Goal: Communication & Community: Share content

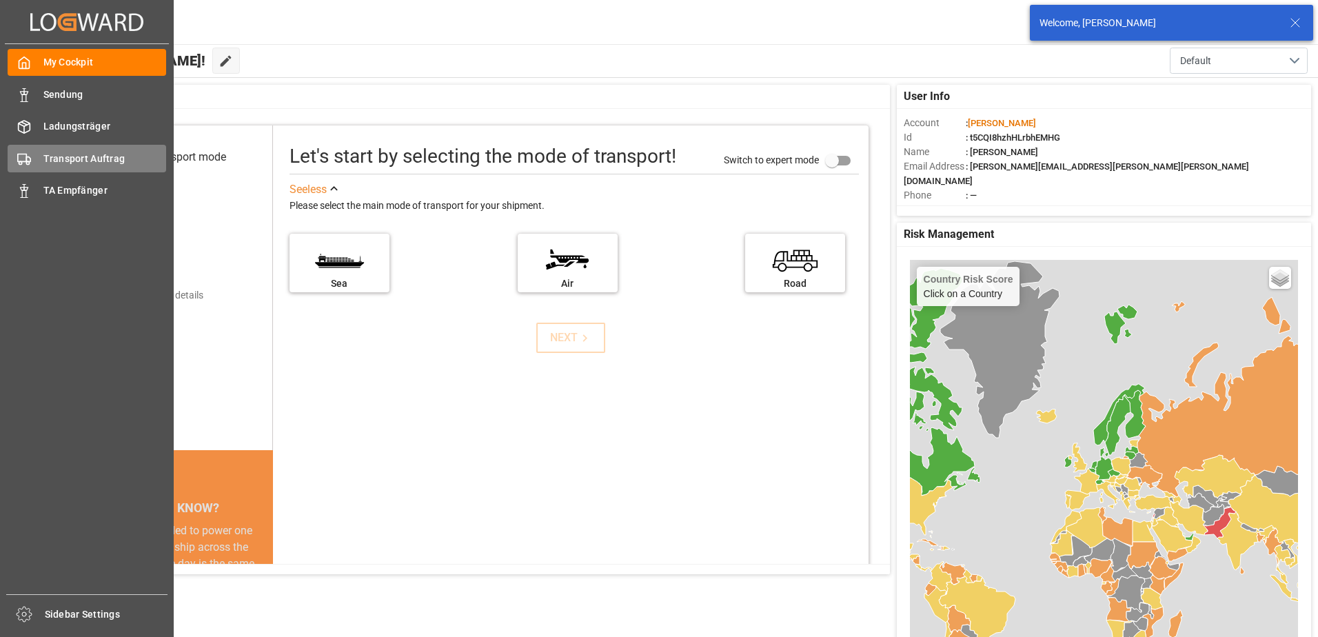
click at [60, 160] on span "Transport Auftrag" at bounding box center [104, 159] width 123 height 14
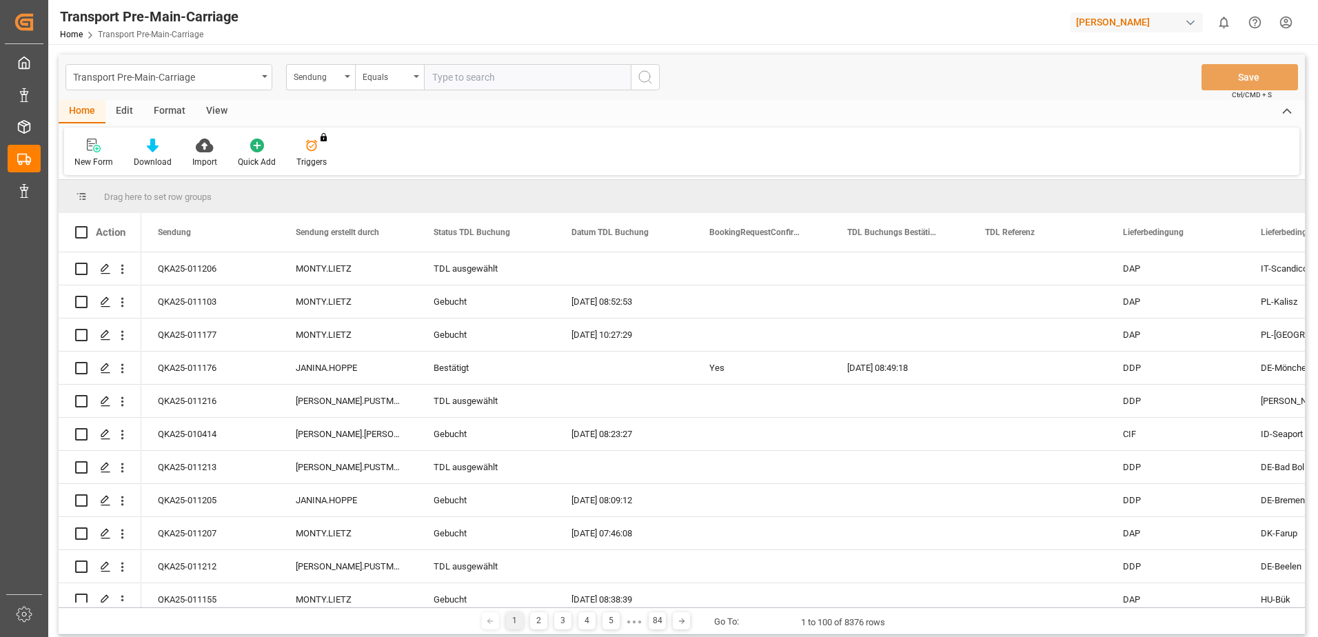
click at [165, 114] on div "Format" at bounding box center [169, 111] width 52 height 23
click at [92, 147] on icon at bounding box center [94, 146] width 12 height 14
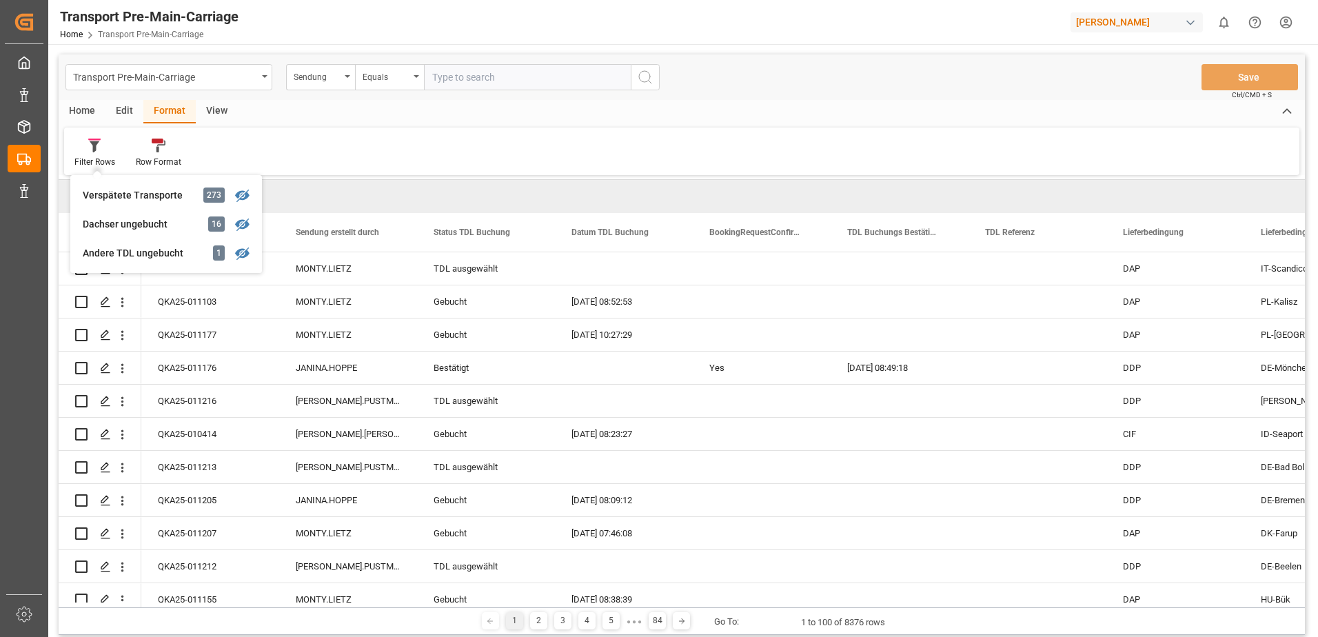
click at [117, 231] on div "Dachser ungebucht" at bounding box center [143, 224] width 121 height 14
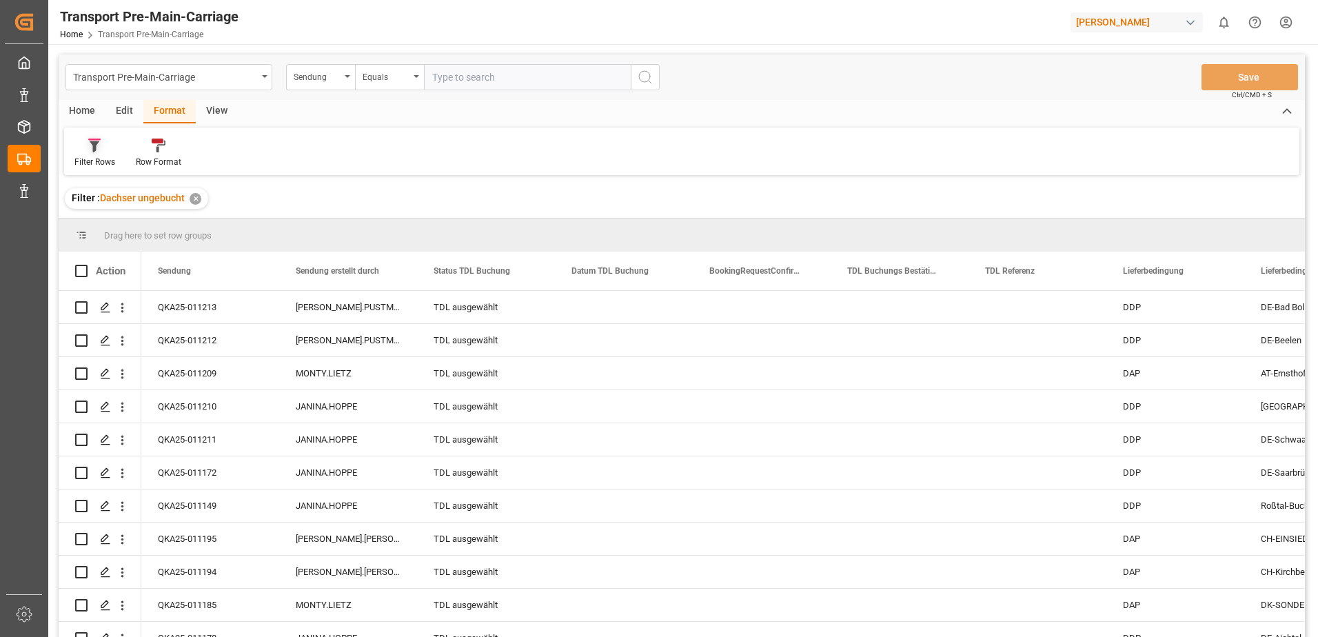
click at [86, 154] on div "Filter Rows" at bounding box center [94, 153] width 61 height 30
click at [112, 253] on div "Transport Pre-Main-Carriage Sendung Equals Save Ctrl/CMD + S Home Edit Format V…" at bounding box center [682, 363] width 1246 height 619
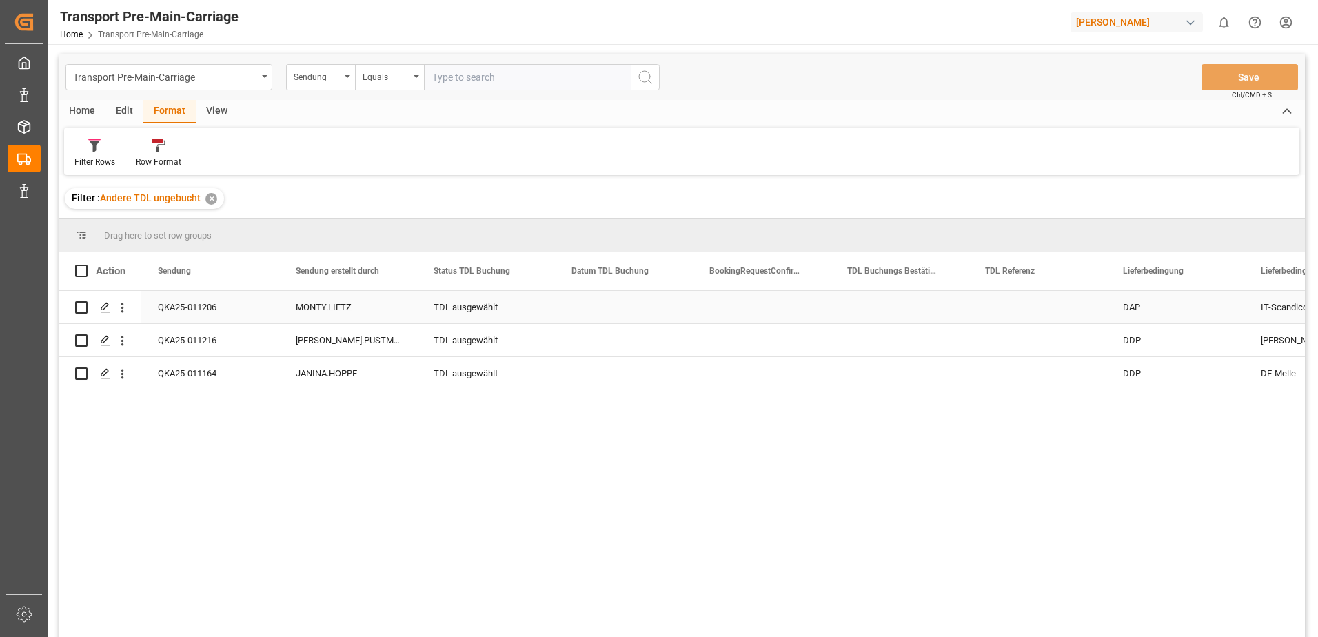
click at [1251, 313] on div "IT-Scandicci" at bounding box center [1313, 307] width 138 height 32
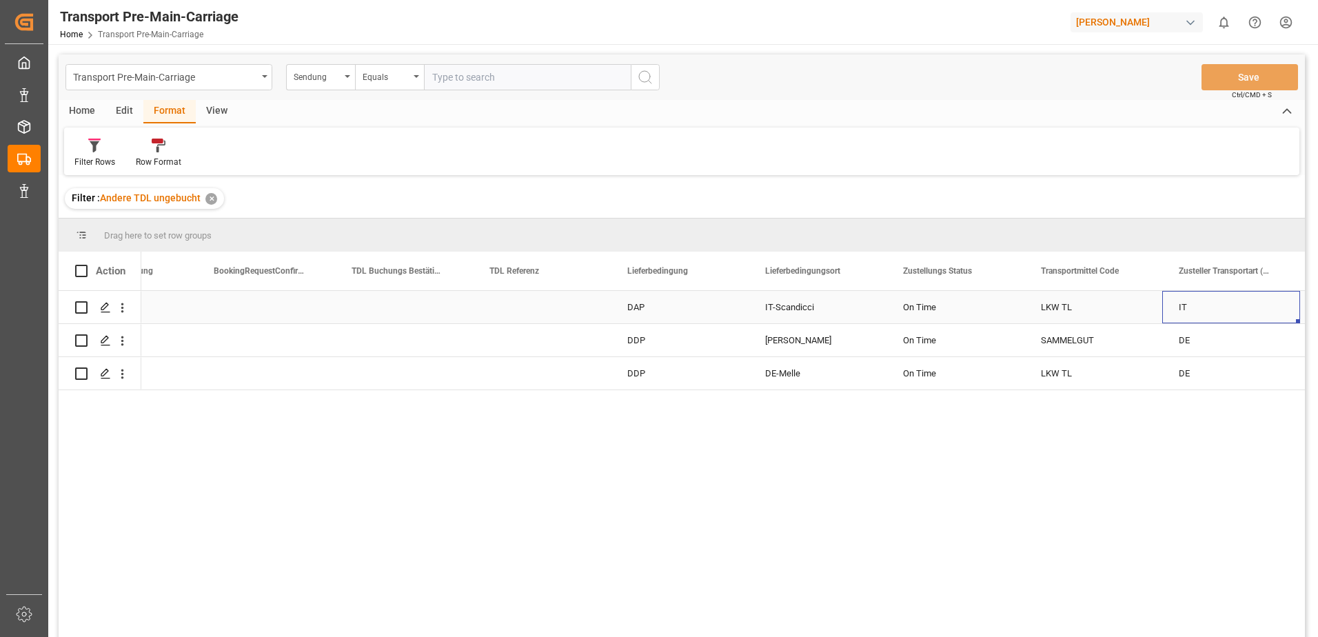
scroll to position [0, 633]
drag, startPoint x: 209, startPoint y: 109, endPoint x: 192, endPoint y: 136, distance: 32.5
click at [209, 109] on div "View" at bounding box center [217, 111] width 42 height 23
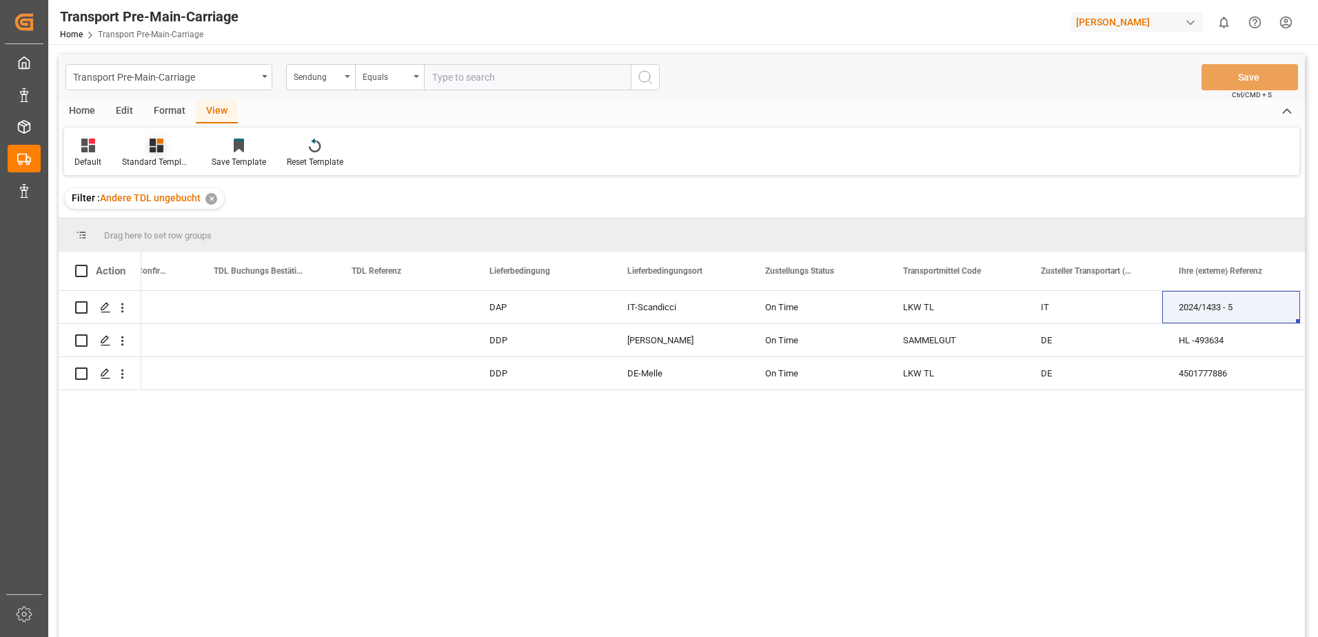
click at [156, 156] on div "Standard Templates" at bounding box center [156, 162] width 69 height 12
click at [174, 225] on div "Outbound Oils" at bounding box center [193, 223] width 121 height 14
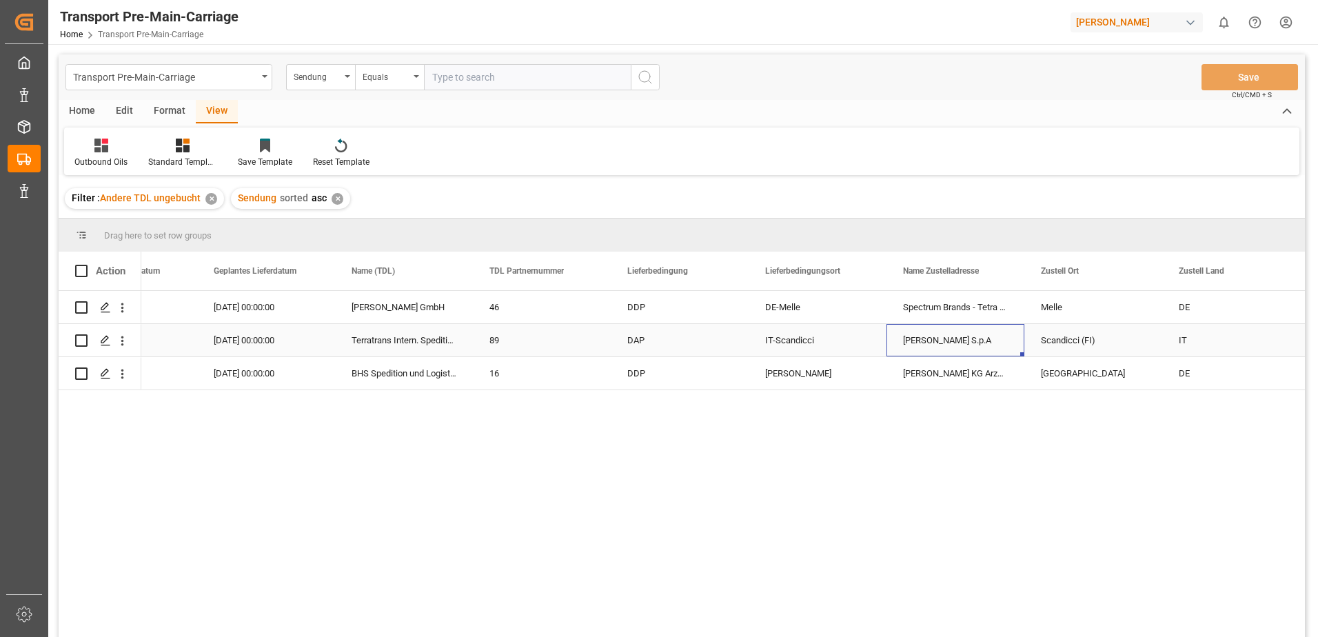
click at [910, 341] on div "[PERSON_NAME] S.p.A" at bounding box center [955, 340] width 138 height 32
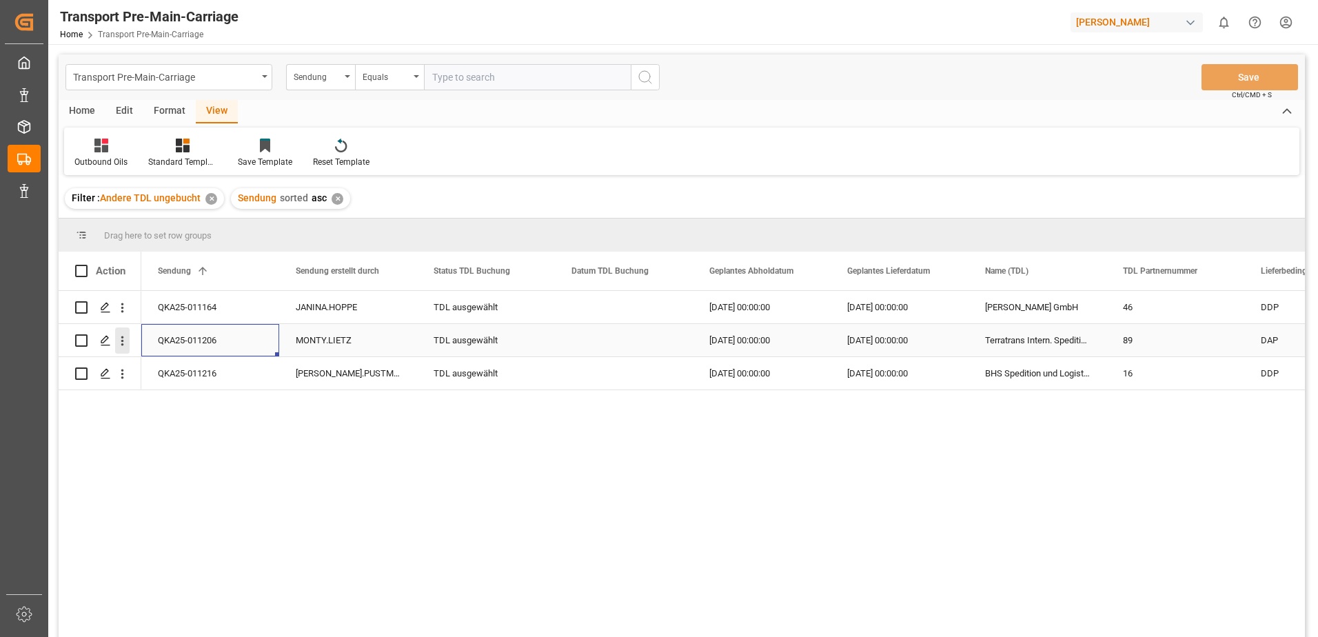
click at [122, 336] on icon "open menu" at bounding box center [122, 341] width 3 height 10
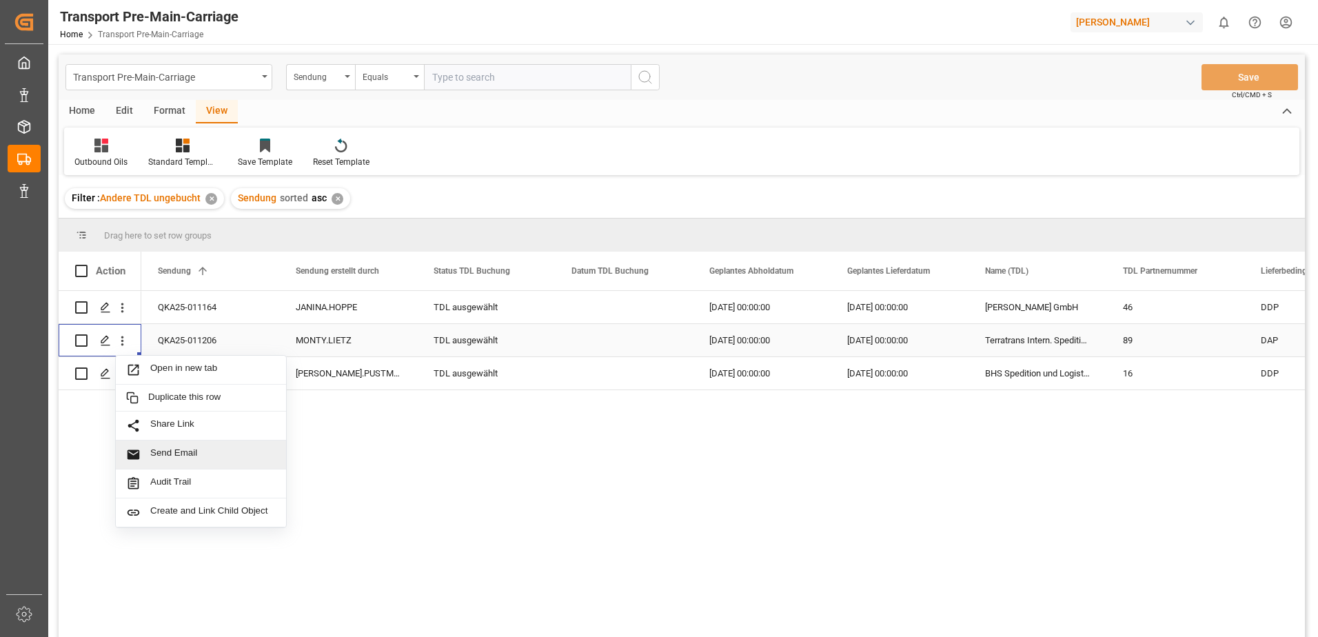
click at [191, 460] on span "Send Email" at bounding box center [212, 454] width 125 height 14
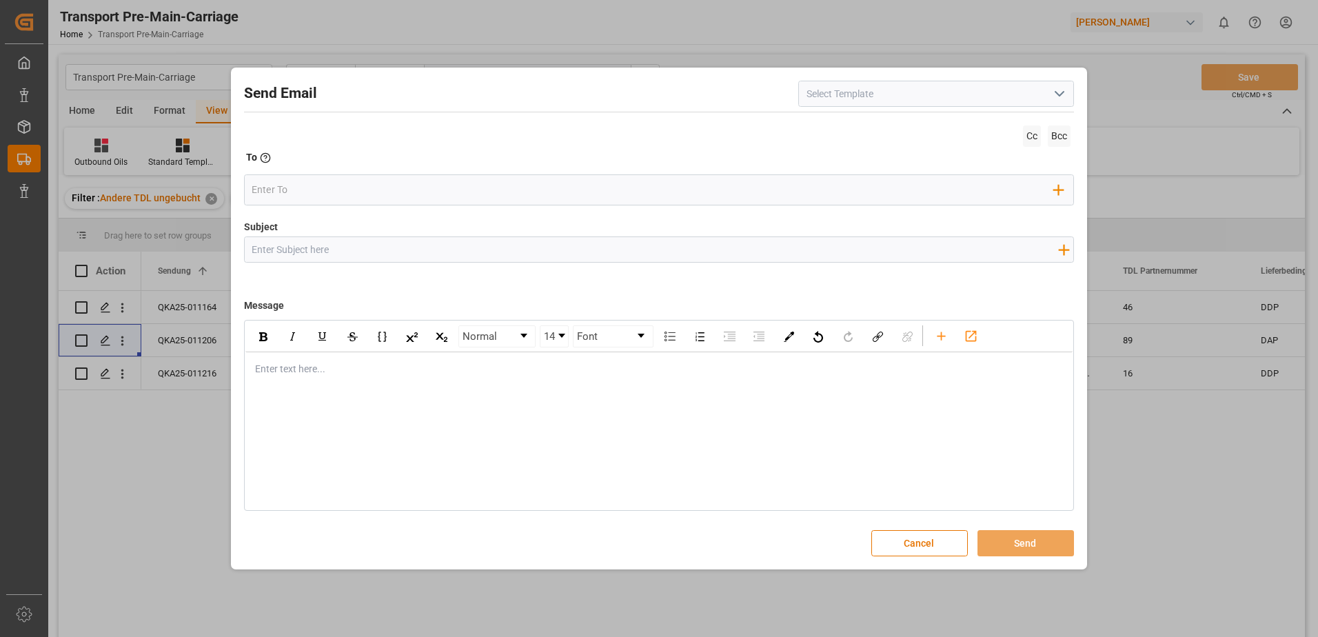
click at [1054, 96] on icon "open menu" at bounding box center [1059, 93] width 17 height 17
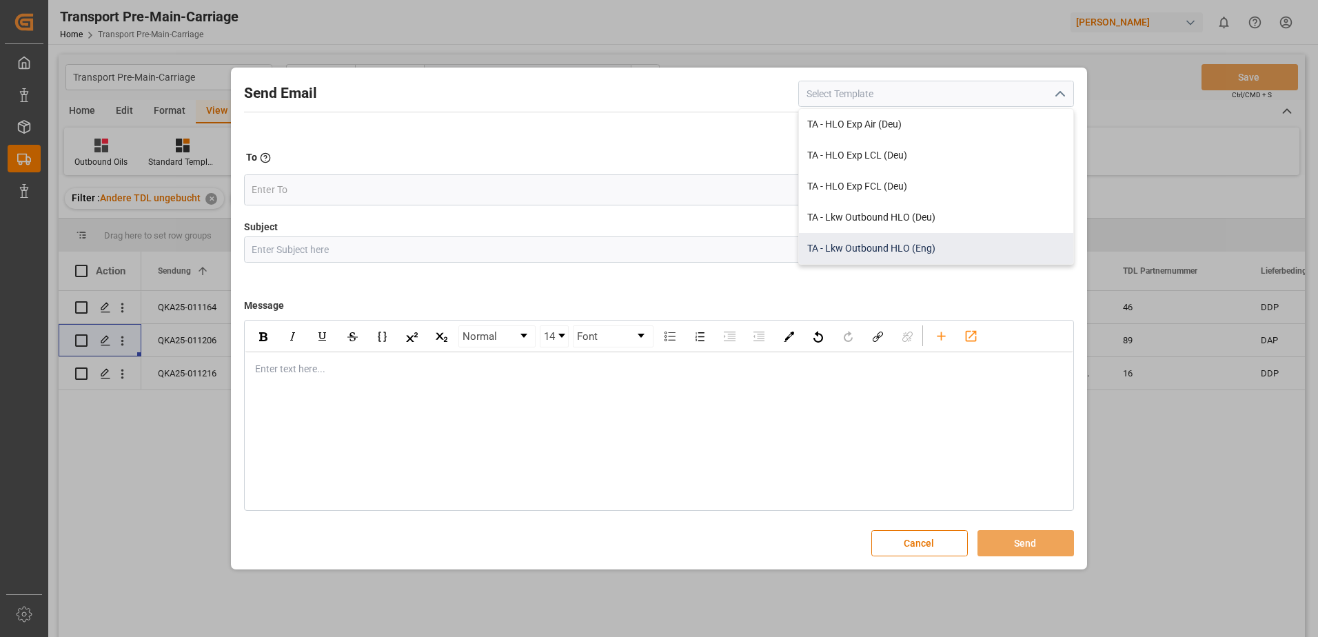
click at [907, 248] on div "TA - Lkw Outbound HLO (Eng)" at bounding box center [936, 248] width 274 height 31
type input "TA - Lkw Outbound HLO (Eng)"
type input "Transport Booking {{deliveryNumberPremain}} to {{deliveryAddressPremainCity}}, …"
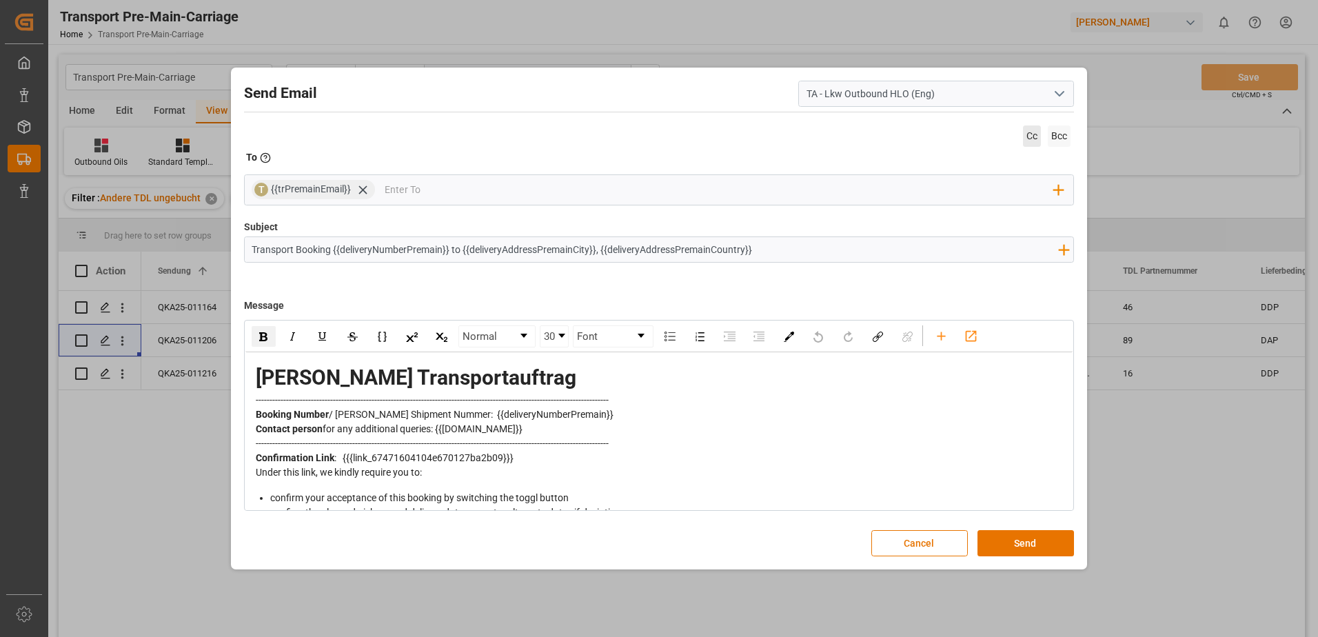
click at [1029, 136] on span "Cc" at bounding box center [1032, 135] width 18 height 21
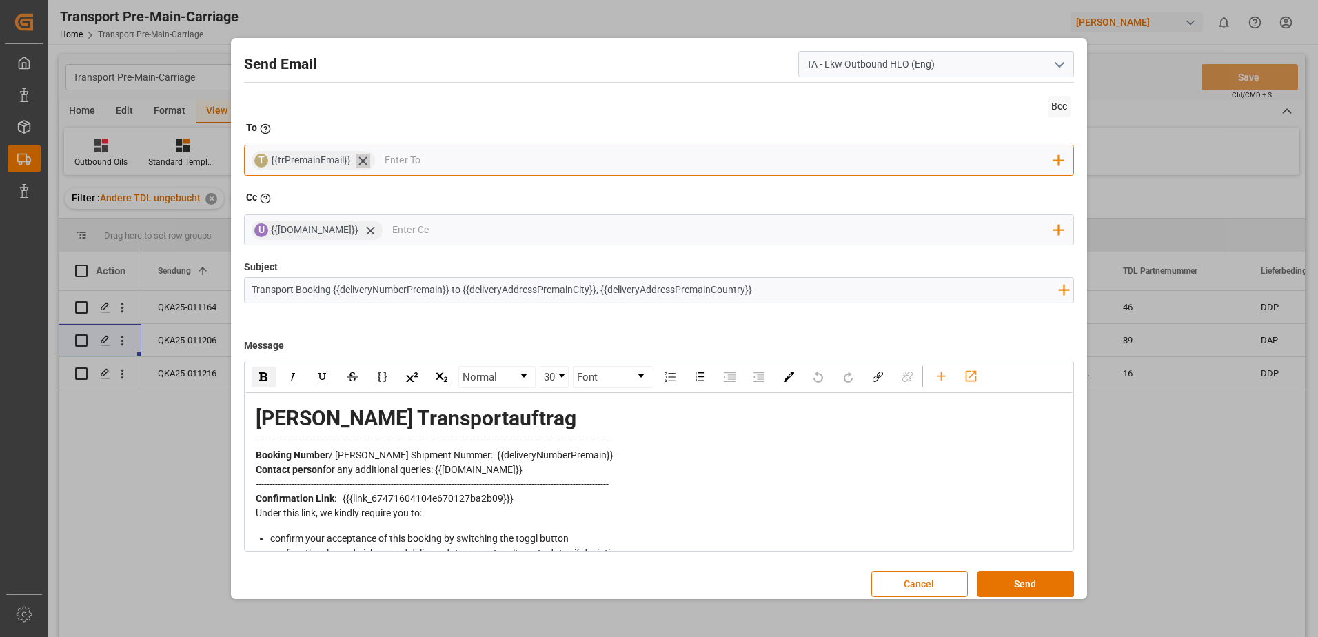
click at [362, 161] on icon at bounding box center [362, 160] width 8 height 8
click at [362, 161] on input "email" at bounding box center [653, 160] width 802 height 21
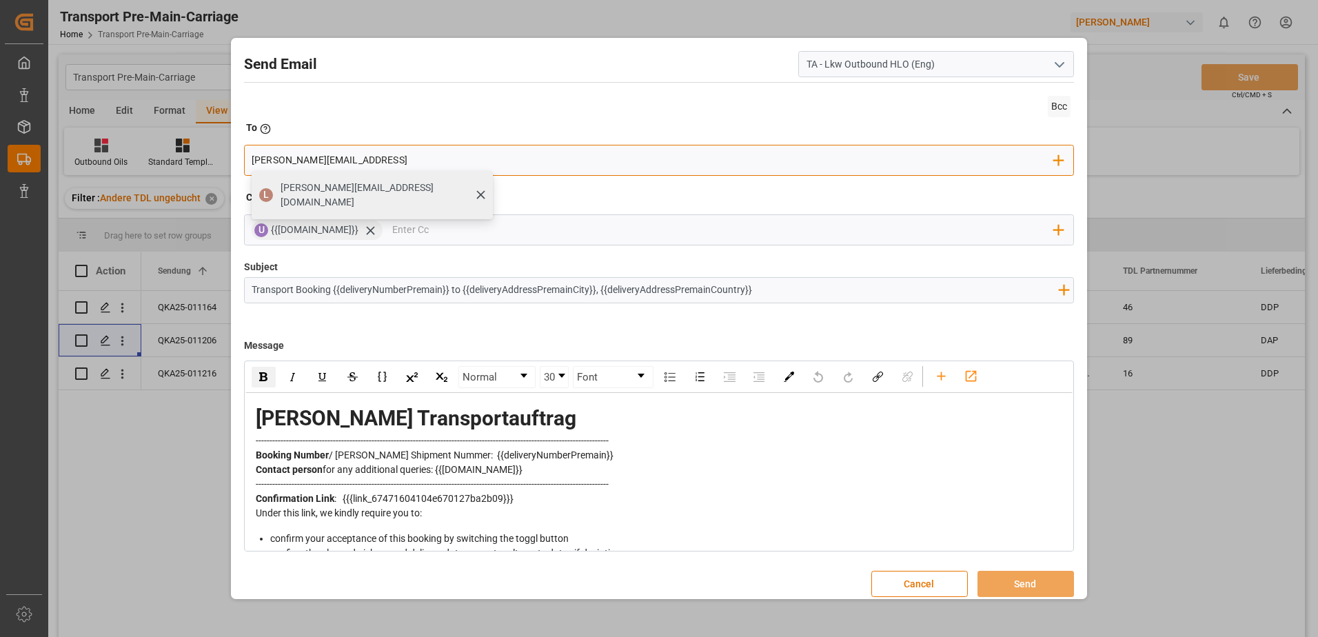
type input "[PERSON_NAME][EMAIL_ADDRESS]"
click at [351, 183] on span "[PERSON_NAME][EMAIL_ADDRESS][DOMAIN_NAME]" at bounding box center [381, 195] width 203 height 29
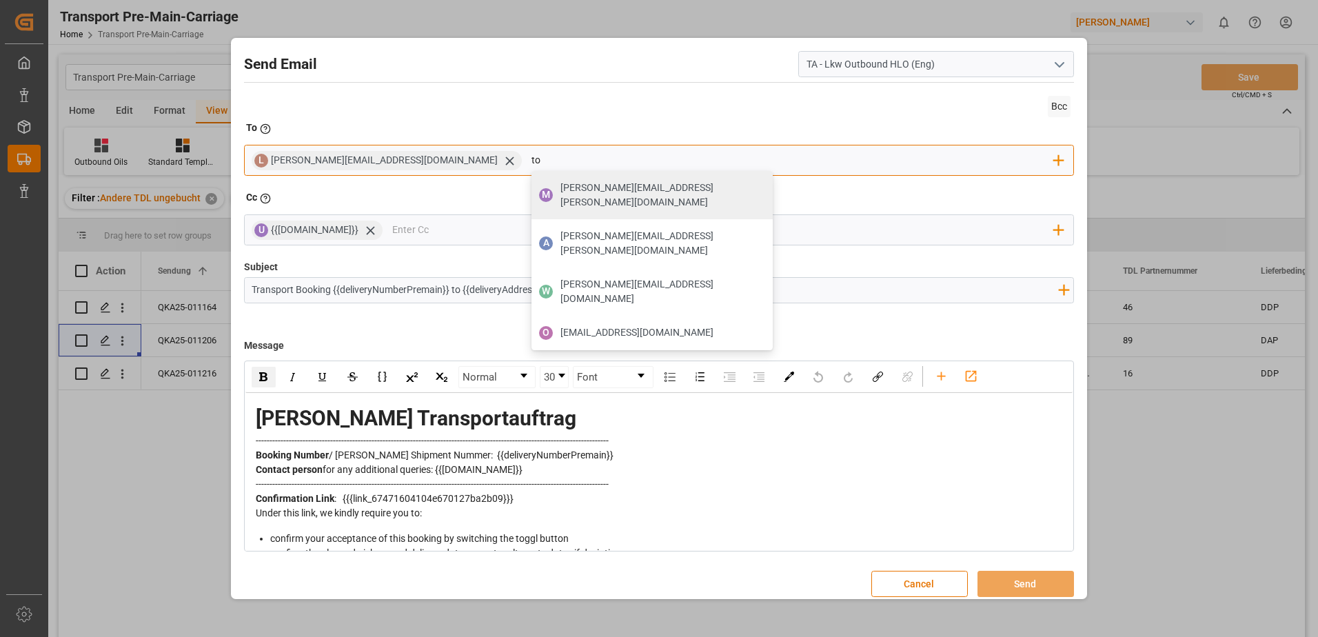
type input "t"
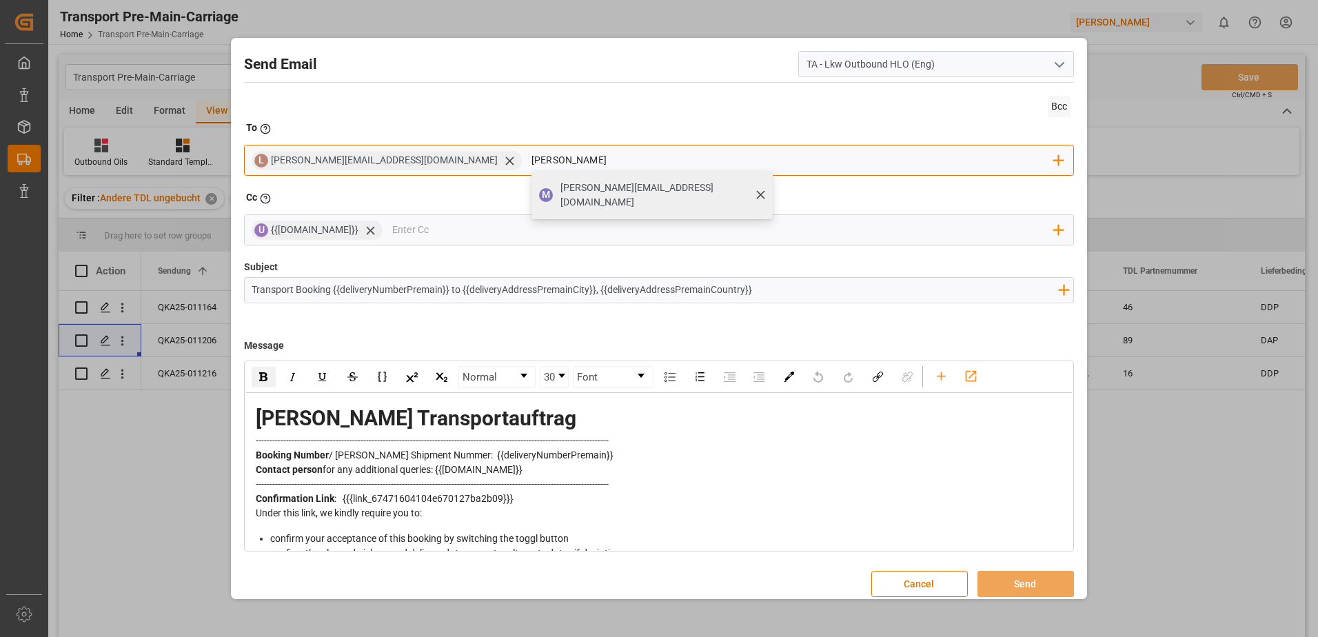
type input "[PERSON_NAME]"
click at [560, 184] on span "[PERSON_NAME][EMAIL_ADDRESS][DOMAIN_NAME]" at bounding box center [661, 195] width 203 height 29
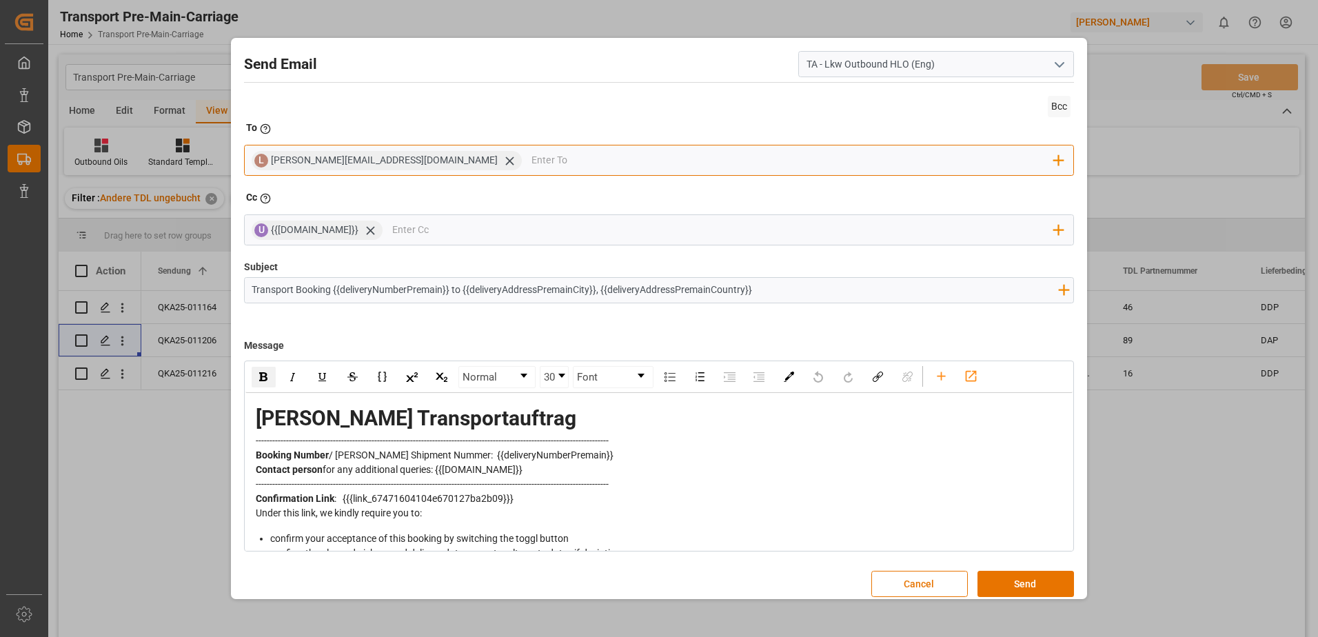
paste input "[PERSON_NAME] <[PERSON_NAME][EMAIL_ADDRESS][PERSON_NAME][DOMAIN_NAME]>"
click at [531, 161] on input "[PERSON_NAME] <[PERSON_NAME][EMAIL_ADDRESS][PERSON_NAME][DOMAIN_NAME]" at bounding box center [792, 160] width 522 height 21
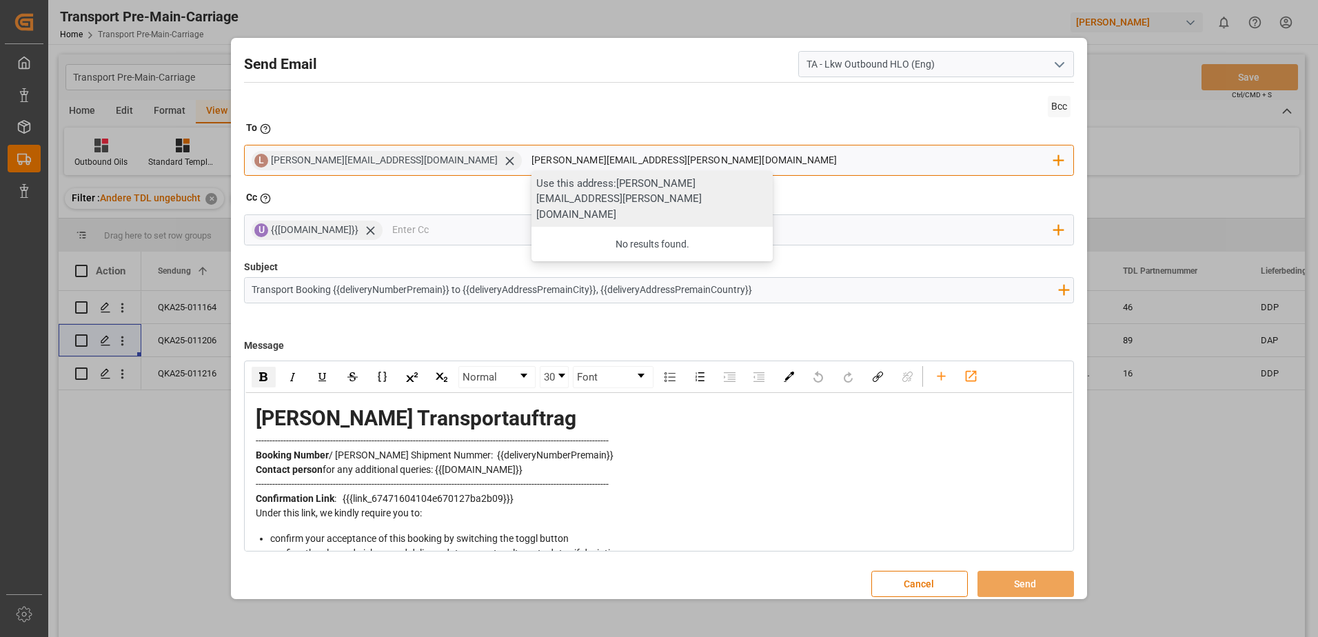
type input "[PERSON_NAME][EMAIL_ADDRESS][PERSON_NAME][DOMAIN_NAME]"
click at [531, 189] on div "Use this address: [PERSON_NAME][EMAIL_ADDRESS][PERSON_NAME][DOMAIN_NAME]" at bounding box center [651, 199] width 241 height 57
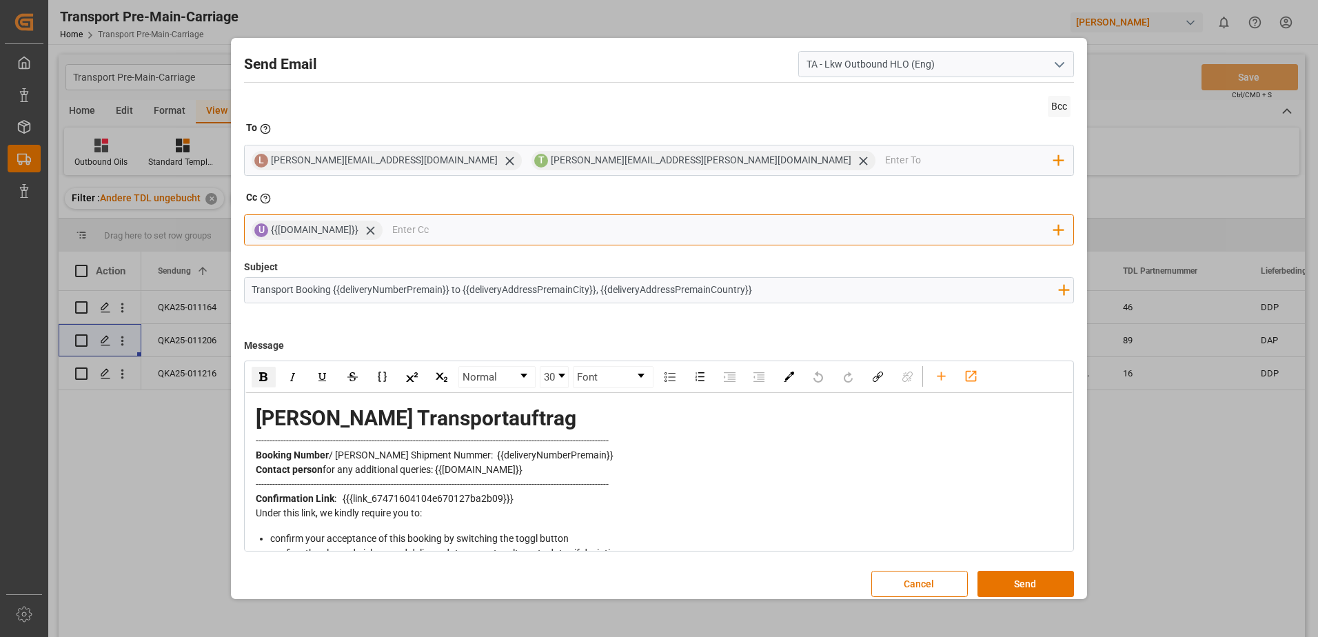
click at [413, 233] on input "email" at bounding box center [723, 230] width 662 height 21
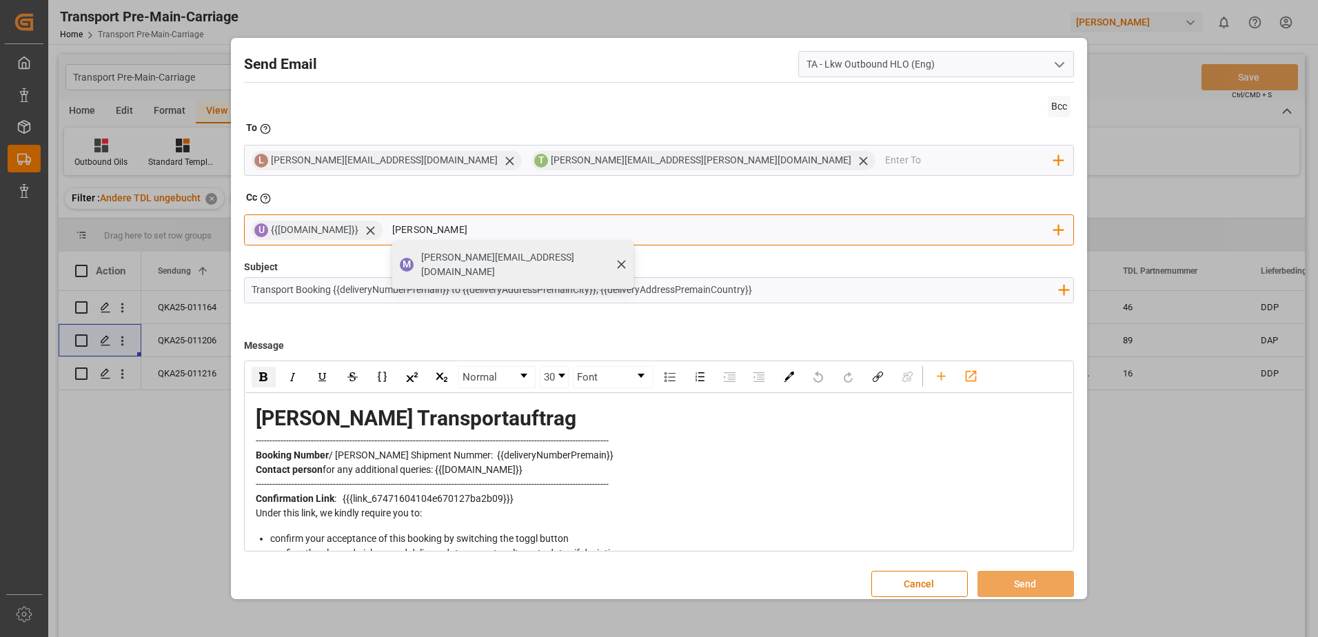
type input "[PERSON_NAME]"
click at [449, 256] on span "[PERSON_NAME][EMAIL_ADDRESS][DOMAIN_NAME]" at bounding box center [522, 264] width 203 height 29
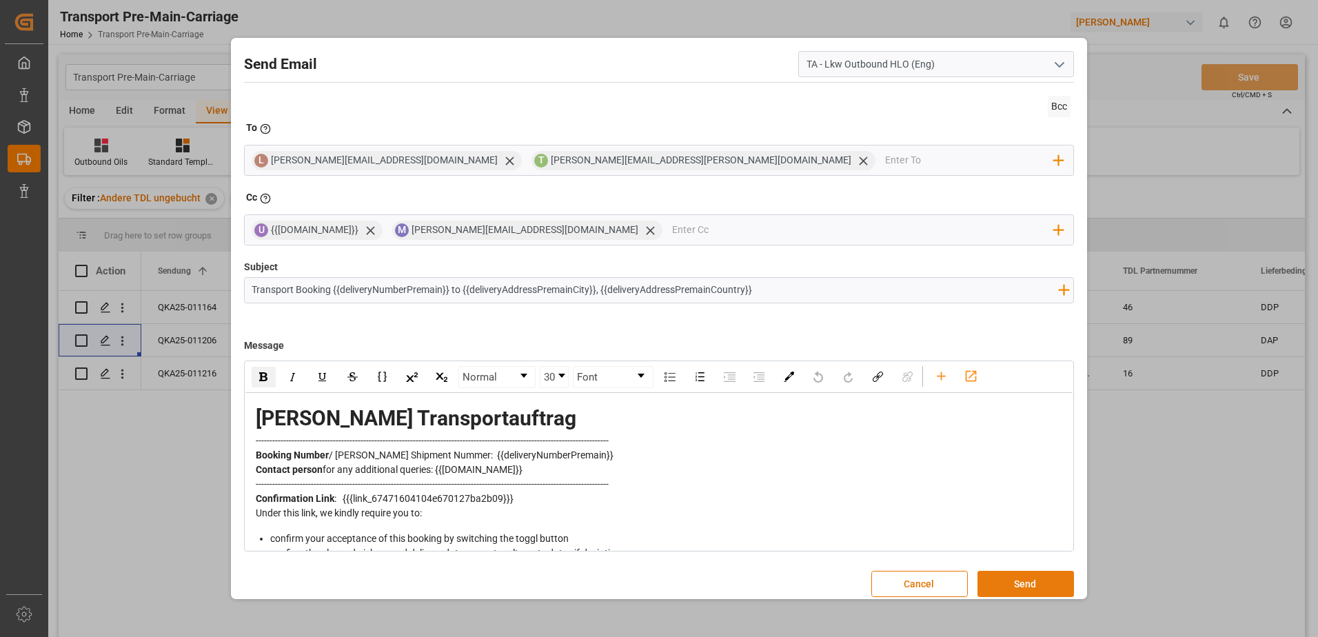
click at [1019, 579] on button "Send" at bounding box center [1025, 584] width 96 height 26
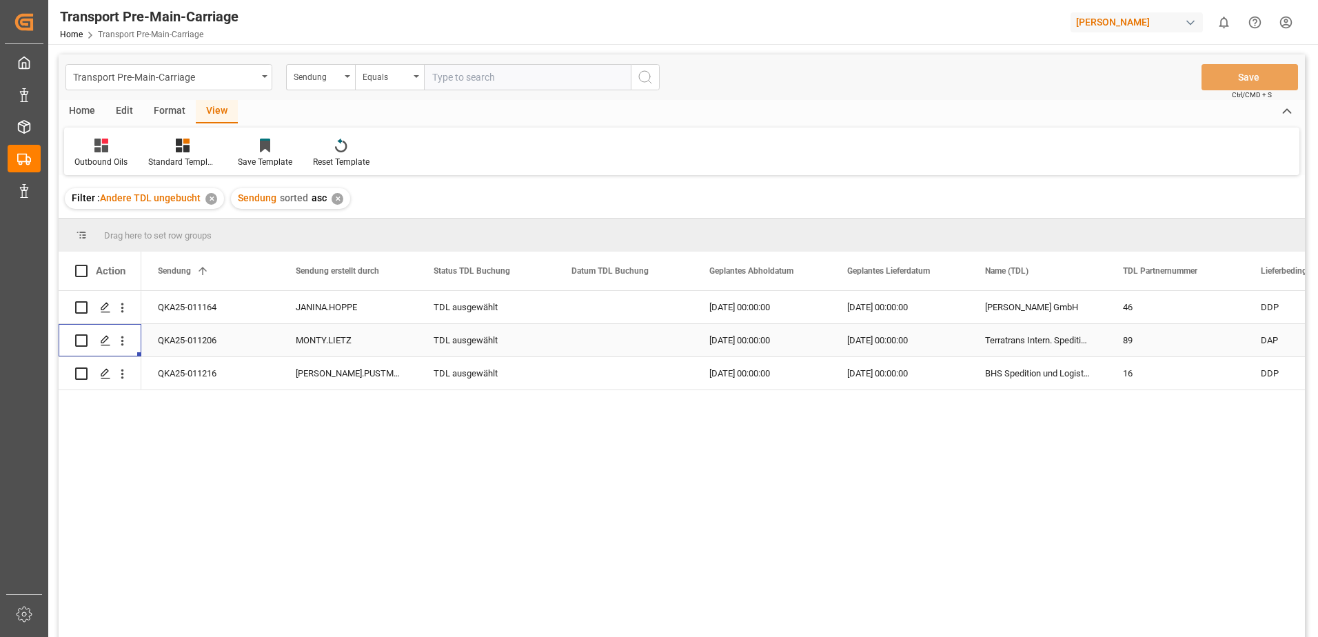
click at [500, 343] on div "TDL ausgewählt" at bounding box center [485, 341] width 105 height 32
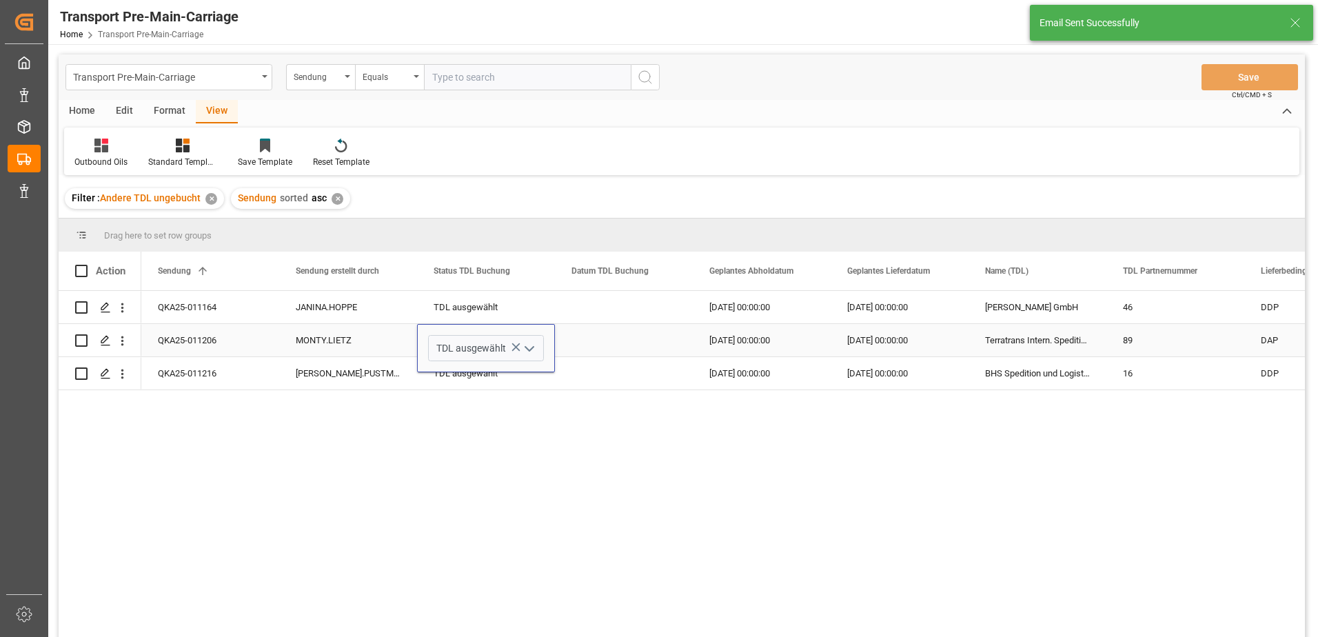
click at [532, 351] on icon "open menu" at bounding box center [529, 348] width 17 height 17
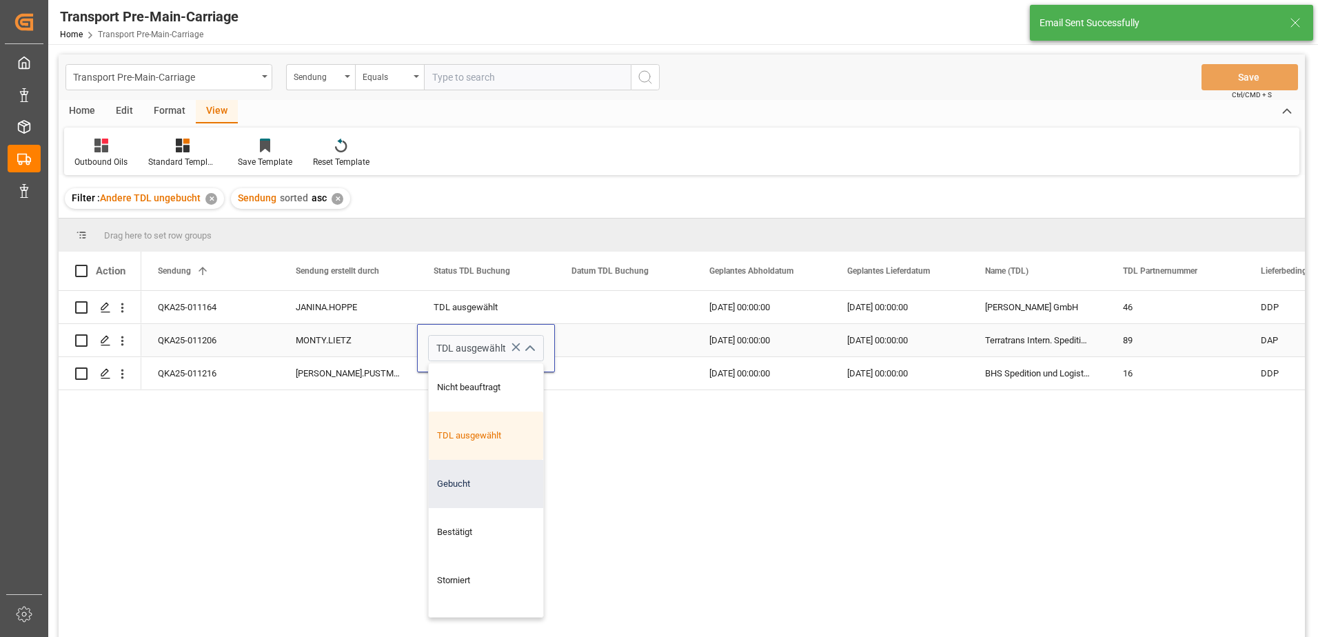
click at [464, 476] on div "Gebucht" at bounding box center [486, 484] width 114 height 48
type input "Gebucht"
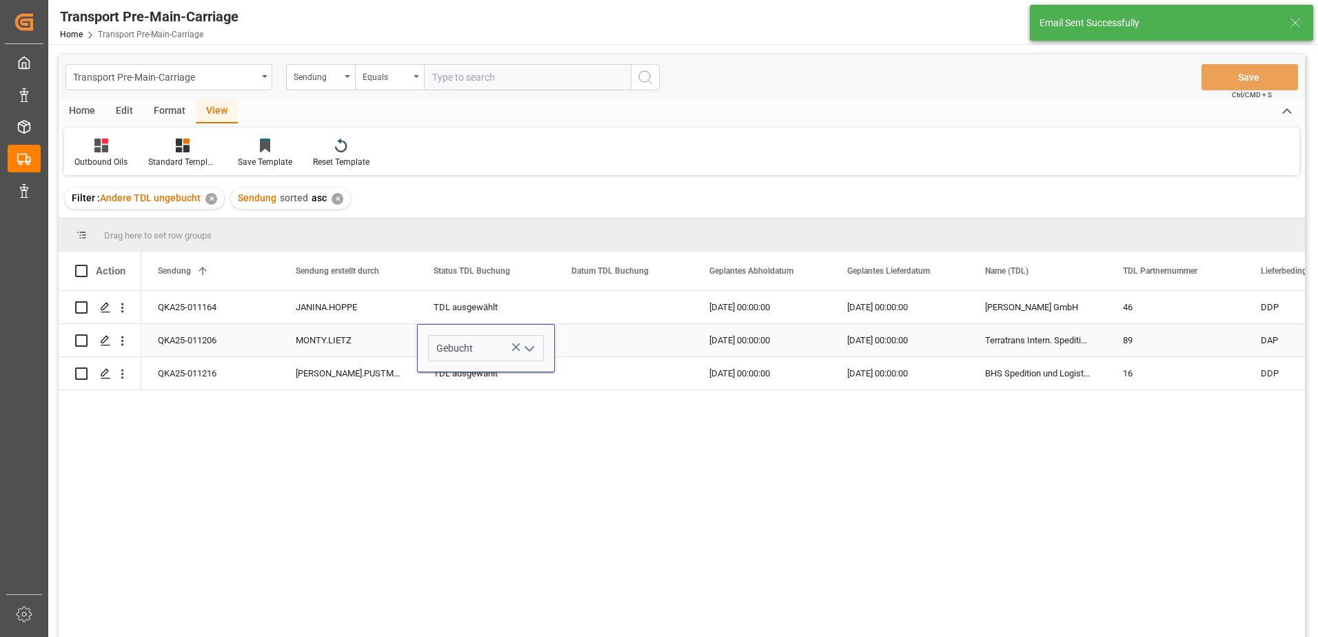
click at [617, 335] on div "Press SPACE to select this row." at bounding box center [624, 340] width 138 height 32
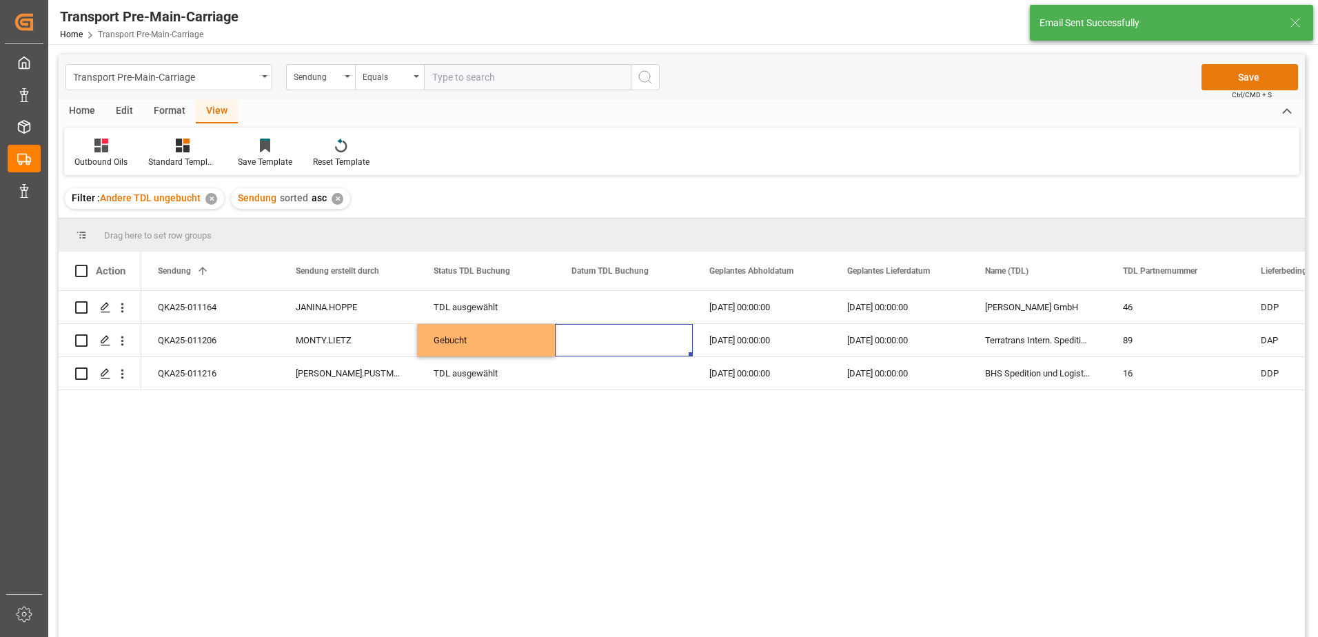
click at [1233, 81] on button "Save" at bounding box center [1249, 77] width 96 height 26
